Goal: Navigation & Orientation: Find specific page/section

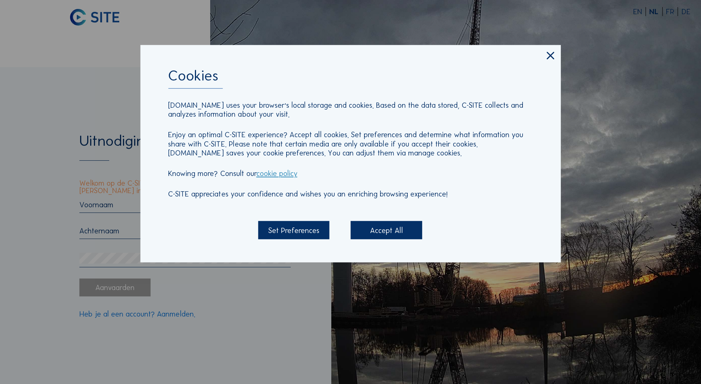
click at [380, 229] on div "Accept All" at bounding box center [386, 230] width 72 height 18
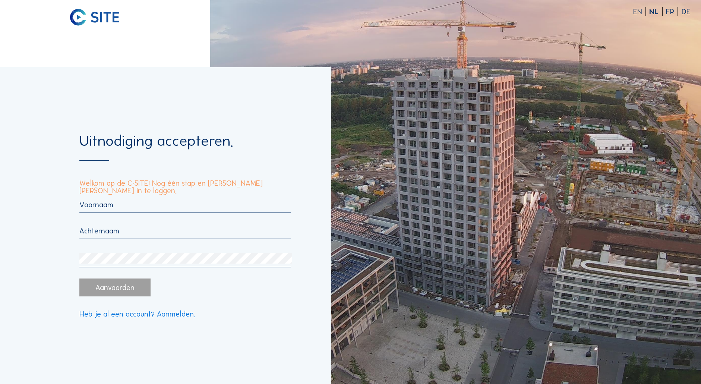
click at [118, 204] on input "text" at bounding box center [184, 204] width 211 height 9
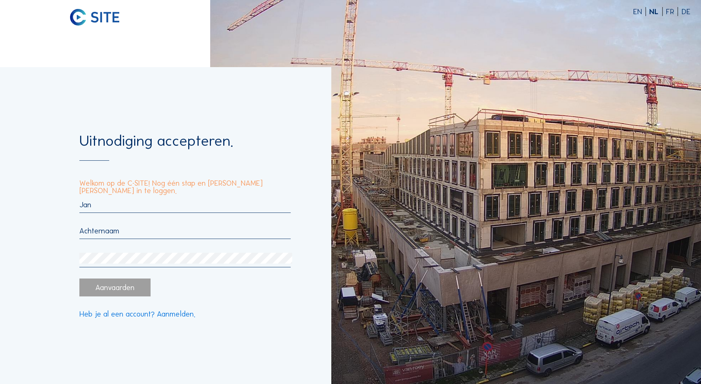
type input "Jan"
type input "Plas"
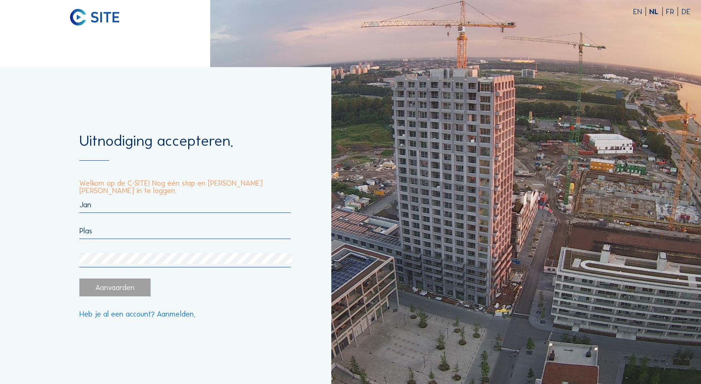
click at [59, 258] on div "Uitnodiging accepteren. Welkom op de C-SITE! Nog één stap en [PERSON_NAME] [PER…" at bounding box center [165, 225] width 331 height 317
click at [121, 289] on div "Aanvaarden" at bounding box center [115, 287] width 72 height 18
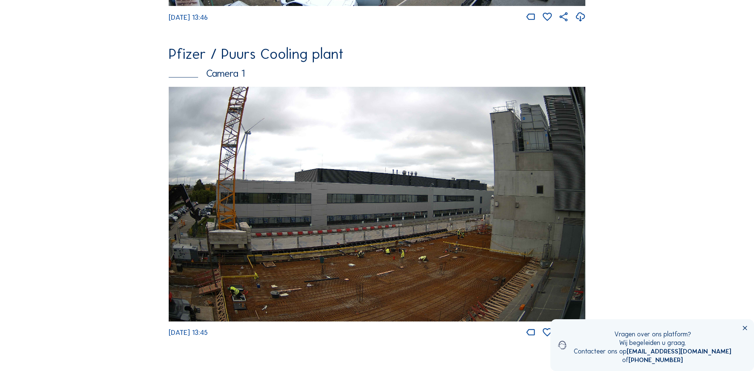
scroll to position [335, 0]
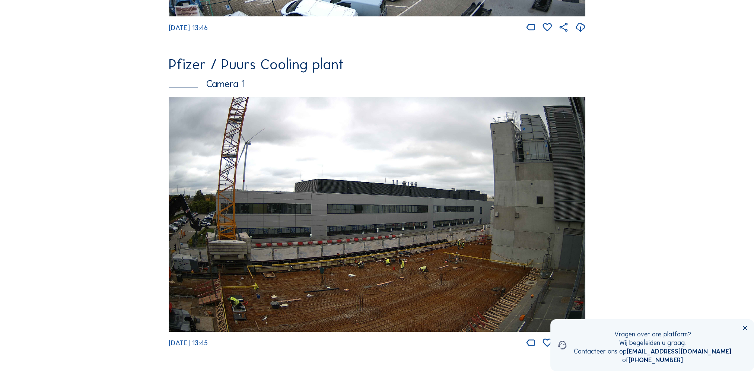
click at [700, 330] on icon at bounding box center [745, 328] width 7 height 7
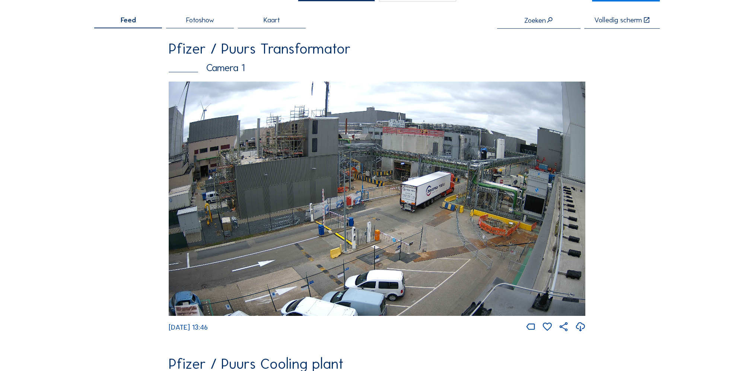
scroll to position [0, 0]
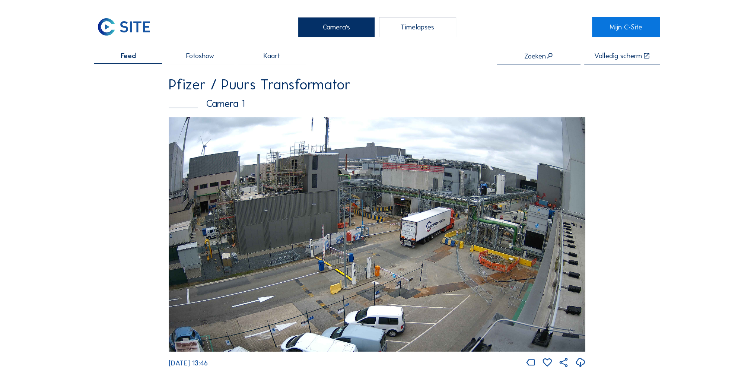
click at [194, 57] on span "Fotoshow" at bounding box center [200, 55] width 28 height 7
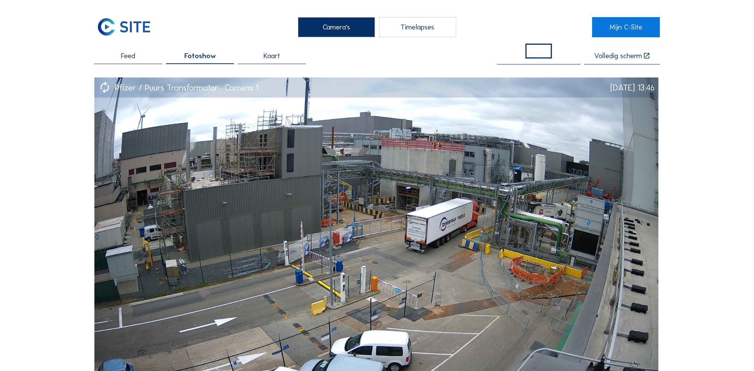
click at [125, 59] on span "Feed" at bounding box center [128, 55] width 14 height 7
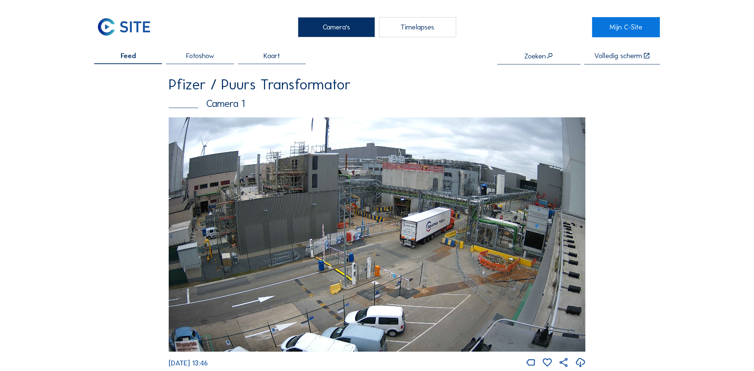
drag, startPoint x: 272, startPoint y: 103, endPoint x: 143, endPoint y: 116, distance: 129.5
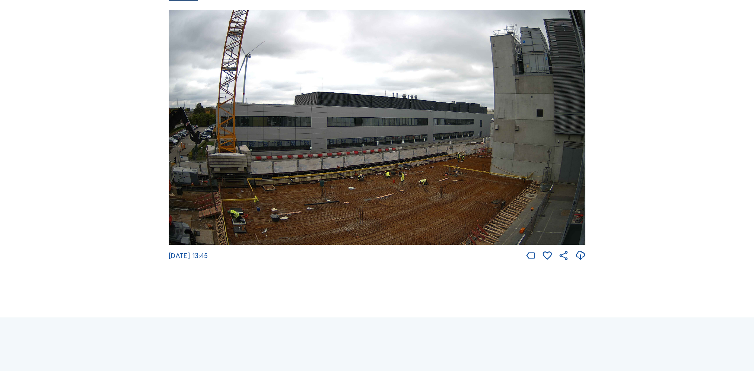
scroll to position [410, 0]
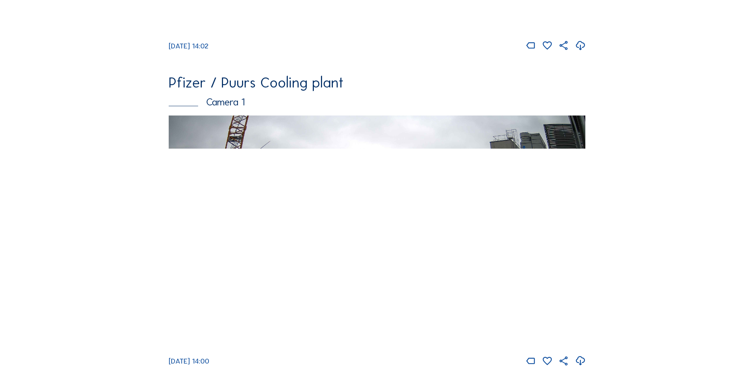
scroll to position [369, 0]
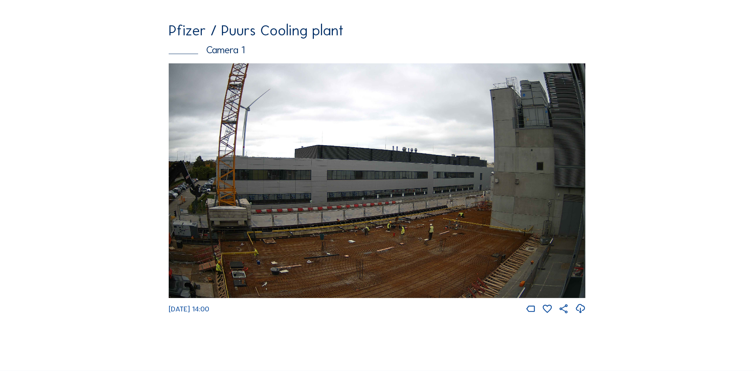
click at [358, 203] on img at bounding box center [377, 180] width 417 height 235
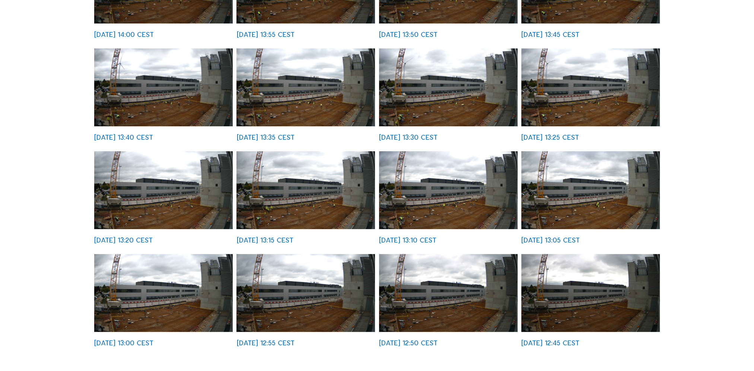
scroll to position [335, 0]
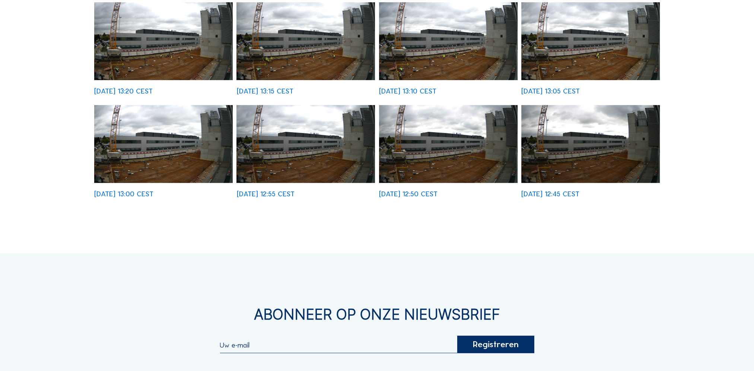
click at [568, 157] on img at bounding box center [590, 144] width 139 height 78
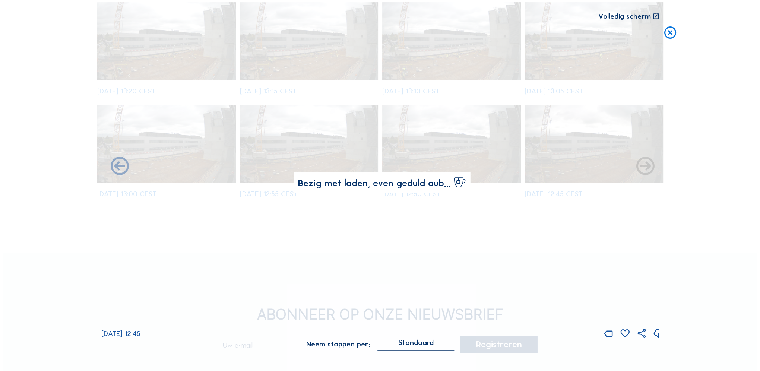
scroll to position [337, 0]
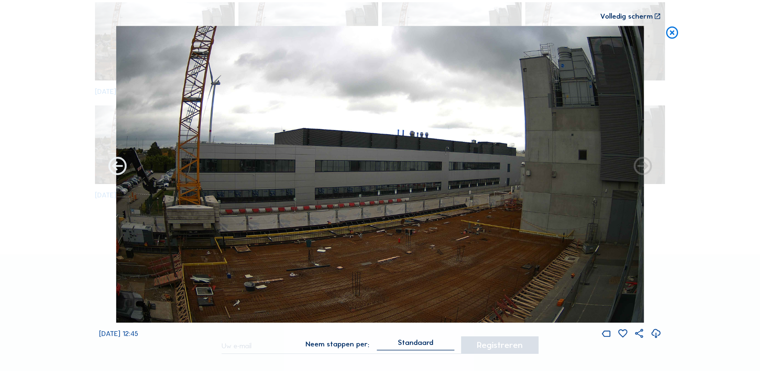
click at [119, 165] on icon at bounding box center [118, 167] width 22 height 22
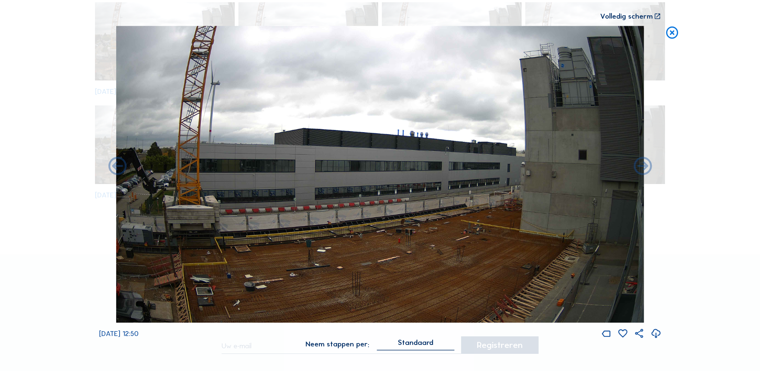
click at [119, 165] on icon at bounding box center [118, 167] width 22 height 22
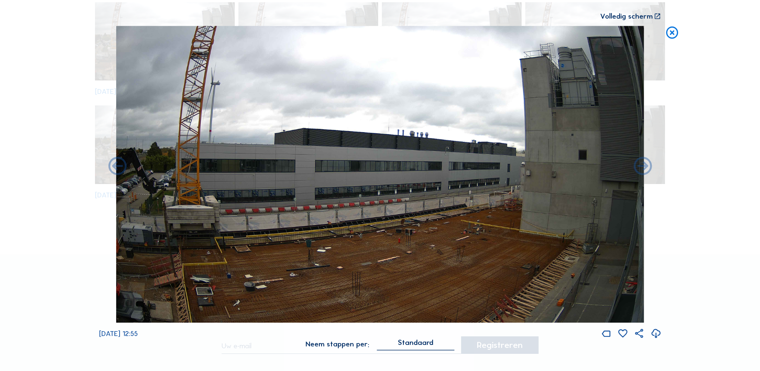
click at [119, 165] on icon at bounding box center [118, 167] width 22 height 22
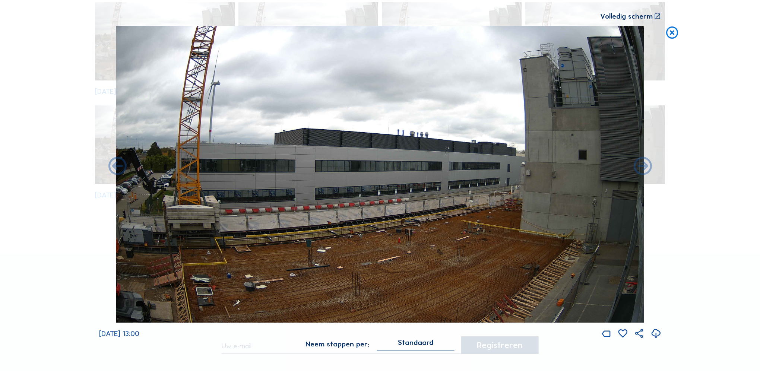
click at [119, 165] on icon at bounding box center [118, 167] width 22 height 22
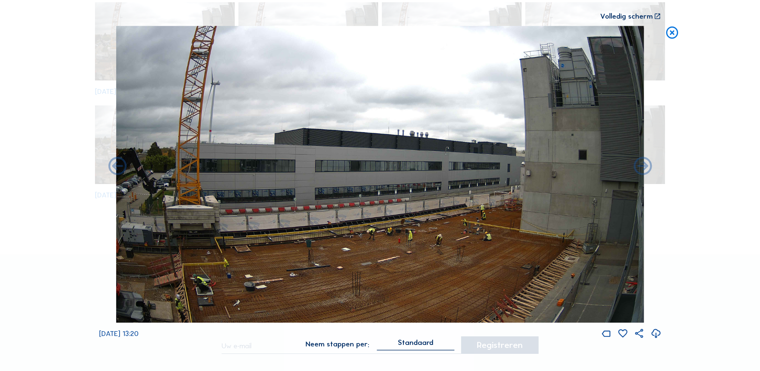
click at [672, 32] on icon at bounding box center [672, 33] width 15 height 15
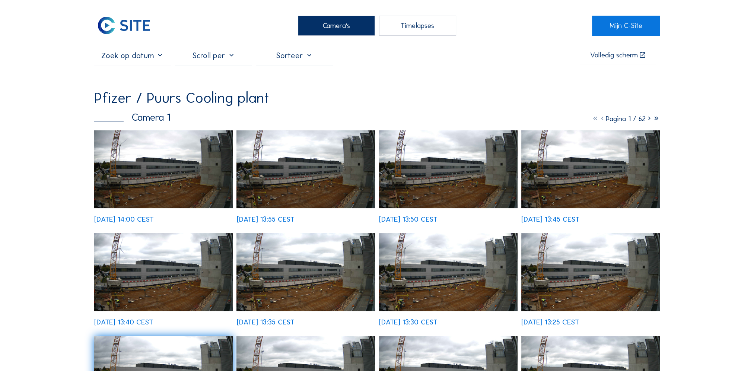
scroll to position [0, 0]
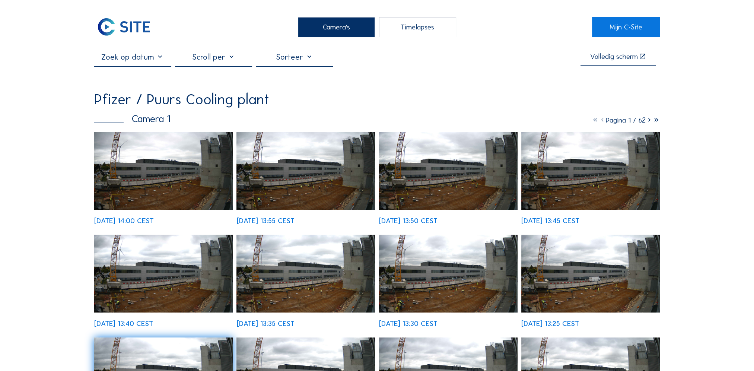
click at [416, 27] on div "Timelapses" at bounding box center [417, 27] width 77 height 20
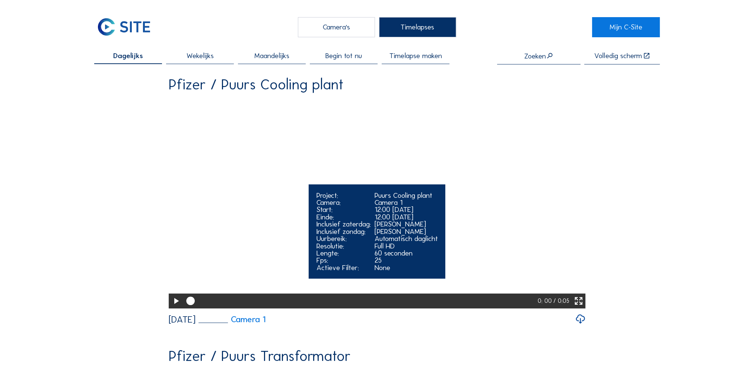
click at [174, 307] on icon at bounding box center [176, 301] width 10 height 12
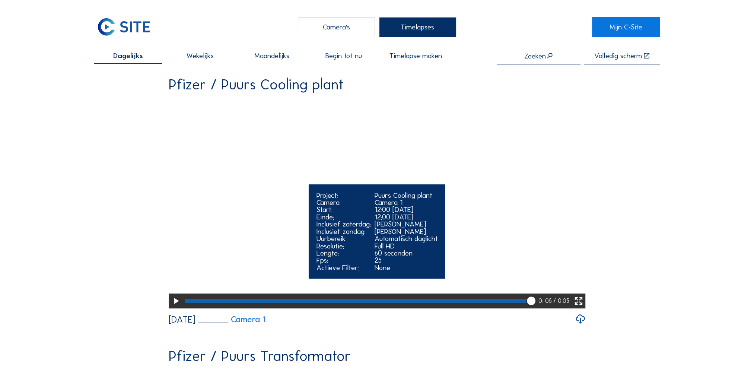
click at [366, 242] on div "Uurbereik:" at bounding box center [344, 238] width 54 height 7
drag, startPoint x: 535, startPoint y: 328, endPoint x: 181, endPoint y: 331, distance: 354.2
click at [181, 308] on div "0: 05 / 0:05" at bounding box center [377, 300] width 417 height 15
click at [199, 303] on div at bounding box center [355, 301] width 341 height 4
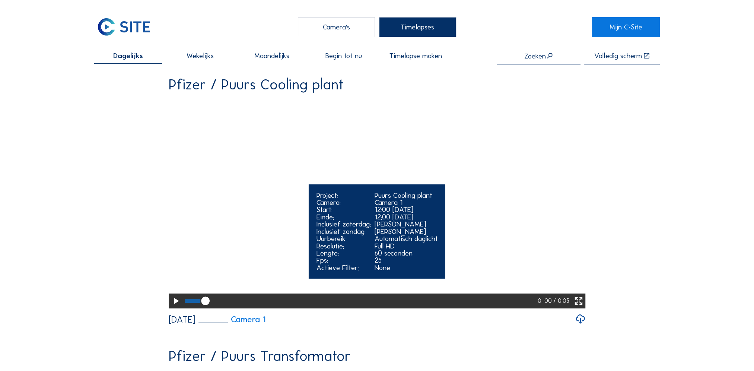
click at [174, 307] on icon at bounding box center [176, 301] width 10 height 12
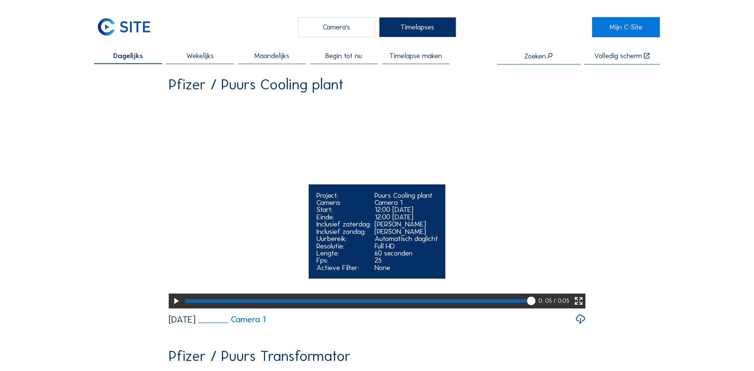
click at [173, 307] on icon at bounding box center [176, 301] width 10 height 12
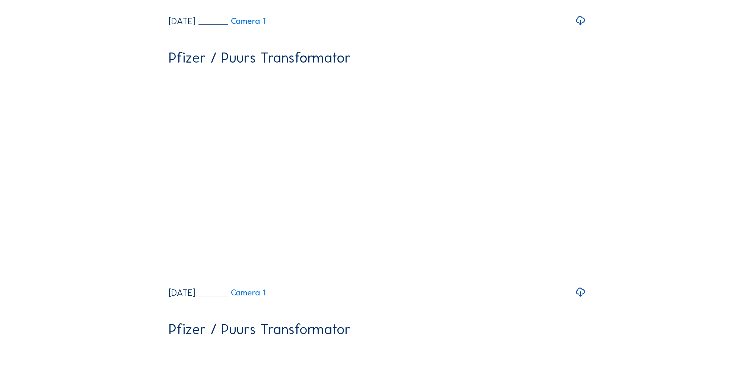
scroll to position [335, 0]
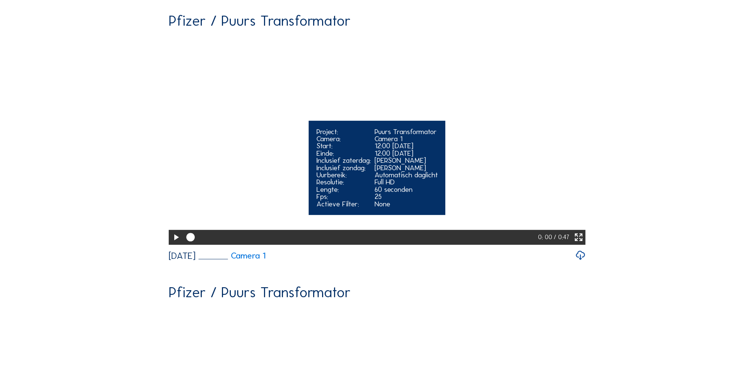
click at [176, 244] on icon at bounding box center [176, 237] width 10 height 12
